Goal: Information Seeking & Learning: Learn about a topic

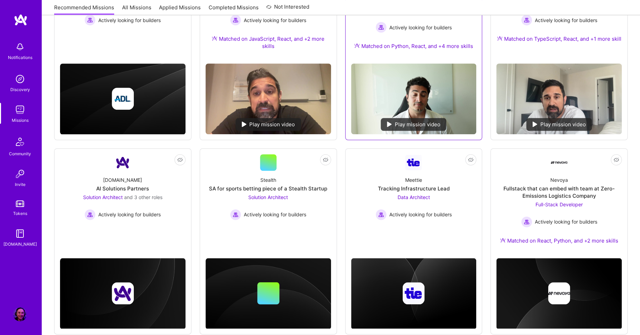
scroll to position [176, 0]
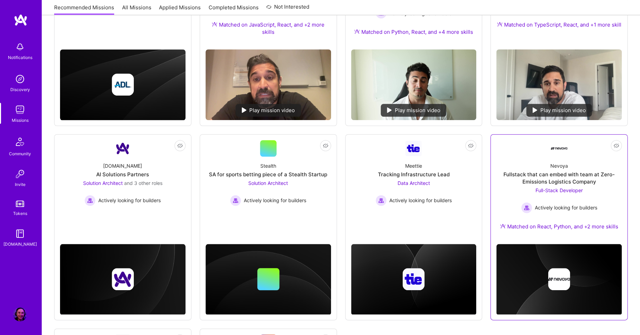
click at [529, 176] on div "Fullstack that can embed with team at Zero-Emissions Logistics Company" at bounding box center [558, 178] width 125 height 14
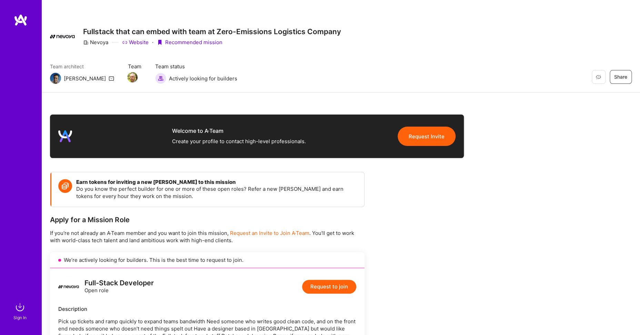
click at [20, 305] on img at bounding box center [20, 307] width 14 height 14
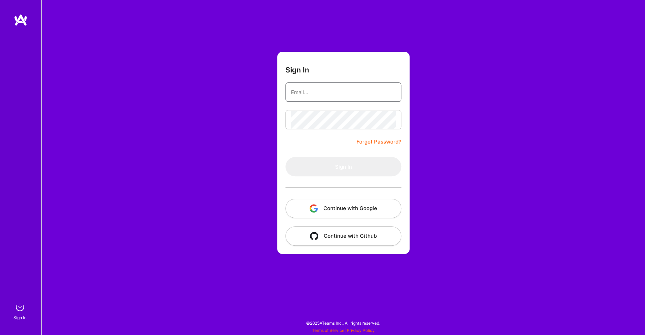
click at [318, 94] on input "email" at bounding box center [343, 92] width 105 height 18
type input "[EMAIL_ADDRESS][DOMAIN_NAME]"
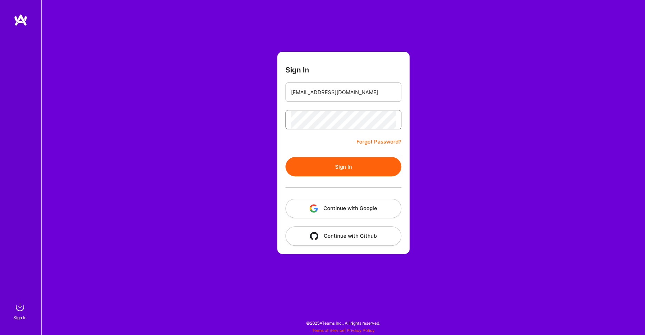
click at [285, 157] on button "Sign In" at bounding box center [343, 166] width 116 height 19
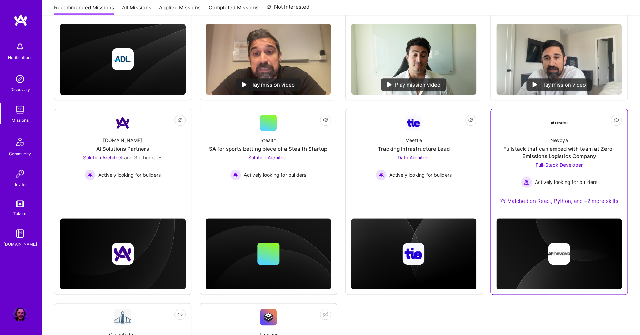
scroll to position [204, 0]
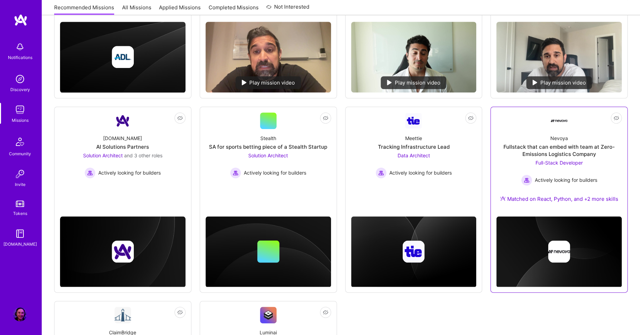
click at [582, 145] on div "Fullstack that can embed with team at Zero-Emissions Logistics Company" at bounding box center [558, 150] width 125 height 14
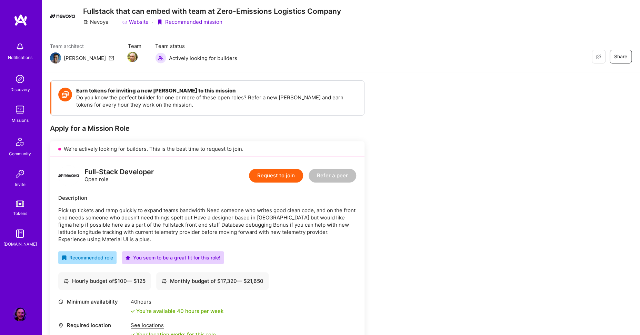
scroll to position [50, 0]
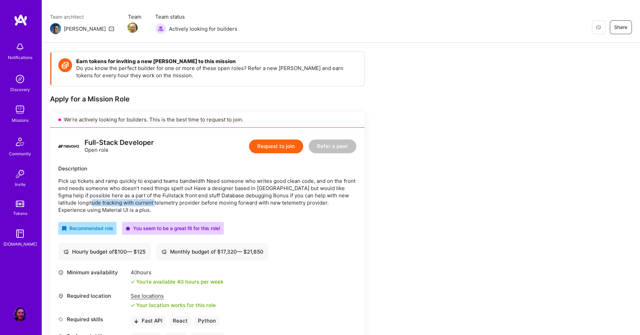
drag, startPoint x: 75, startPoint y: 201, endPoint x: 159, endPoint y: 201, distance: 83.4
click at [157, 201] on p "Pick up tickets and ramp quickly to expand teams bandwidth Need someone who wri…" at bounding box center [207, 195] width 298 height 36
click at [177, 201] on p "Pick up tickets and ramp quickly to expand teams bandwidth Need someone who wri…" at bounding box center [207, 195] width 298 height 36
drag, startPoint x: 193, startPoint y: 202, endPoint x: 264, endPoint y: 203, distance: 70.3
click at [264, 203] on p "Pick up tickets and ramp quickly to expand teams bandwidth Need someone who wri…" at bounding box center [207, 195] width 298 height 36
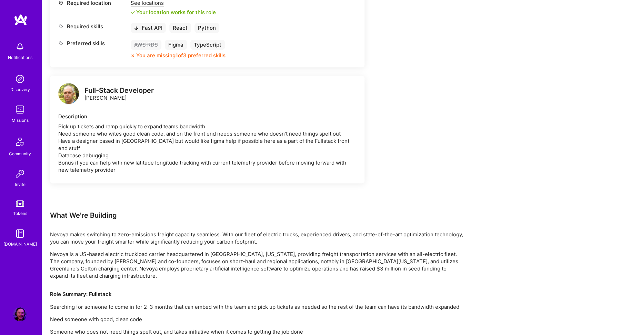
scroll to position [430, 0]
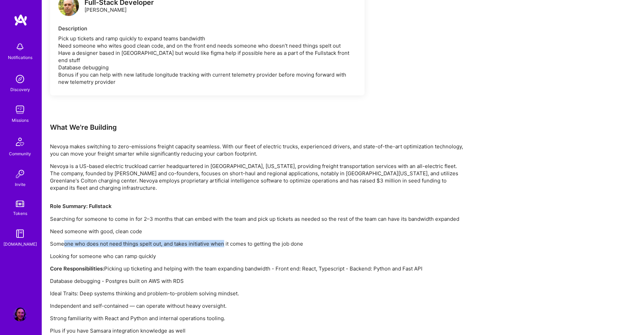
drag, startPoint x: 64, startPoint y: 231, endPoint x: 225, endPoint y: 230, distance: 160.9
click at [225, 240] on p "Someone who does not need things spelt out, and takes initiative when it comes …" at bounding box center [257, 243] width 414 height 7
drag, startPoint x: 55, startPoint y: 243, endPoint x: 153, endPoint y: 242, distance: 97.9
click at [153, 252] on p "Looking for someone who can ramp quickly" at bounding box center [257, 255] width 414 height 7
click at [165, 252] on p "Looking for someone who can ramp quickly" at bounding box center [257, 255] width 414 height 7
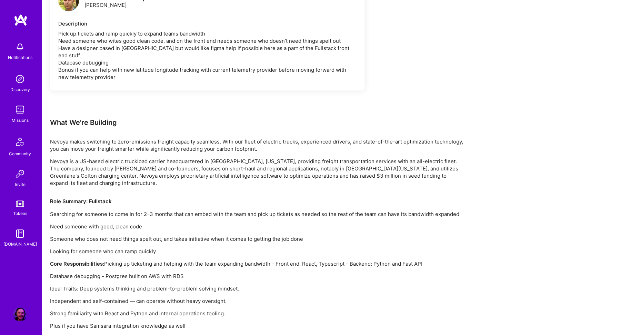
scroll to position [436, 0]
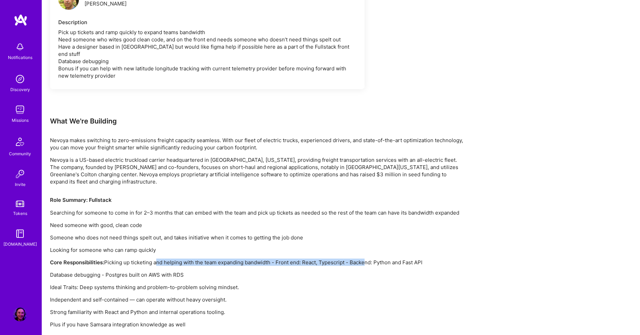
drag, startPoint x: 153, startPoint y: 248, endPoint x: 368, endPoint y: 250, distance: 215.1
click at [361, 258] on p "Core Responsibilities: Picking up ticketing and helping with the team expanding…" at bounding box center [257, 261] width 414 height 7
click at [406, 258] on p "Core Responsibilities: Picking up ticketing and helping with the team expanding…" at bounding box center [257, 261] width 414 height 7
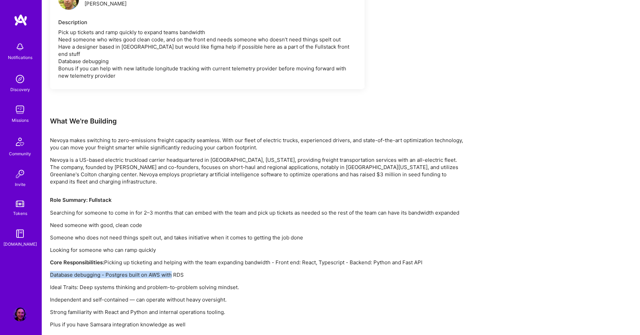
drag, startPoint x: 51, startPoint y: 257, endPoint x: 197, endPoint y: 257, distance: 145.4
click at [186, 271] on p "Database debugging - Postgres built on AWS with RDS" at bounding box center [257, 274] width 414 height 7
click at [212, 279] on div "Role Summary: Fullstack Searching for someone to come in for 2–3 months that ca…" at bounding box center [257, 261] width 414 height 131
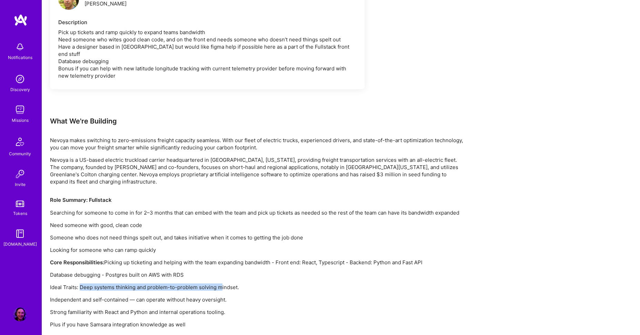
drag, startPoint x: 93, startPoint y: 270, endPoint x: 231, endPoint y: 271, distance: 137.5
click at [231, 283] on p "Ideal Traits: Deep systems thinking and problem-to-problem solving mindset." at bounding box center [257, 286] width 414 height 7
click at [118, 292] on div "Role Summary: Fullstack Searching for someone to come in for 2–3 months that ca…" at bounding box center [257, 261] width 414 height 131
drag, startPoint x: 53, startPoint y: 282, endPoint x: 136, endPoint y: 284, distance: 82.4
click at [131, 295] on p "Independent and self-contained — can operate without heavy oversight." at bounding box center [257, 298] width 414 height 7
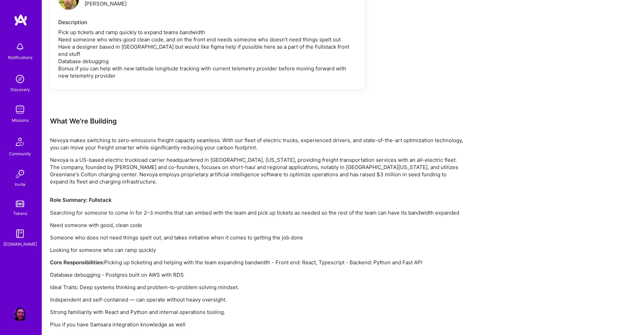
click at [168, 295] on p "Independent and self-contained — can operate without heavy oversight." at bounding box center [257, 298] width 414 height 7
drag, startPoint x: 56, startPoint y: 297, endPoint x: 207, endPoint y: 296, distance: 151.0
click at [207, 308] on p "Strong familiarity with React and Python and internal operations tooling." at bounding box center [257, 311] width 414 height 7
drag, startPoint x: 57, startPoint y: 309, endPoint x: 171, endPoint y: 307, distance: 114.1
click at [166, 320] on p "Plus if you have Samsara integration knowledge as well" at bounding box center [257, 323] width 414 height 7
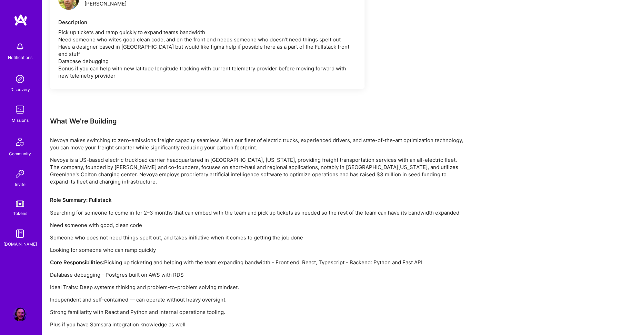
click at [198, 320] on p "Plus if you have Samsara integration knowledge as well" at bounding box center [257, 323] width 414 height 7
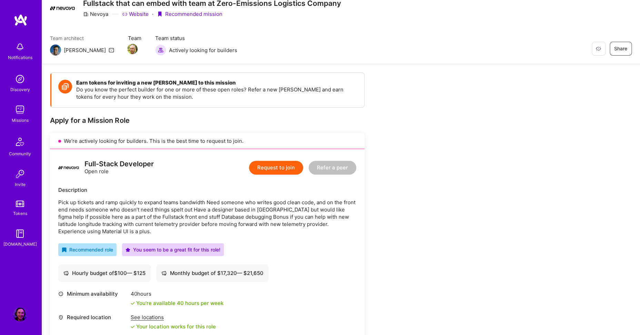
scroll to position [0, 0]
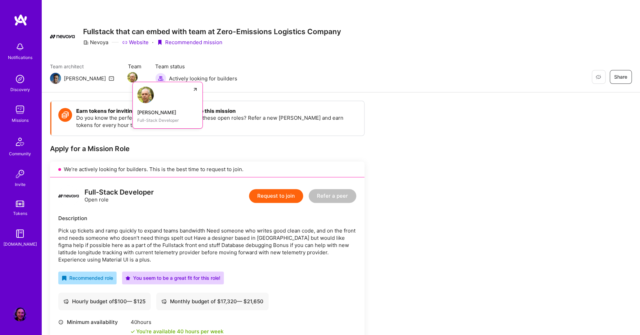
click at [127, 79] on img at bounding box center [132, 77] width 10 height 10
